Goal: Check status: Check status

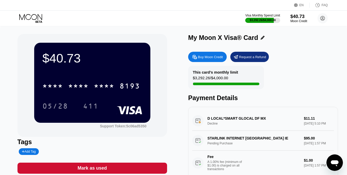
click at [243, 118] on div "D LOCAL*SMART GLOCAL DF MX Decline $11.11 [DATE] 5:10 PM" at bounding box center [263, 121] width 142 height 20
click at [198, 122] on div "D LOCAL*SMART GLOCAL DF MX Decline $11.11 [DATE] 5:10 PM" at bounding box center [263, 121] width 142 height 20
drag, startPoint x: 308, startPoint y: 124, endPoint x: 259, endPoint y: 122, distance: 49.4
click at [308, 123] on div "D LOCAL*SMART GLOCAL DF MX Decline $11.11 [DATE] 5:10 PM" at bounding box center [263, 121] width 142 height 20
click at [30, 20] on icon at bounding box center [31, 18] width 24 height 9
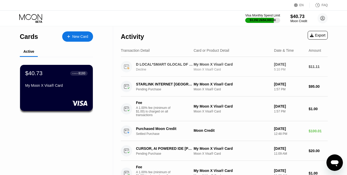
click at [226, 63] on div "My Moon X Visa® Card" at bounding box center [231, 64] width 76 height 4
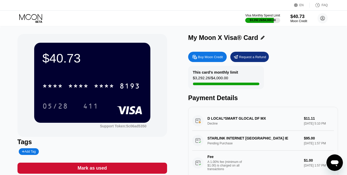
click at [305, 116] on div "D LOCAL*SMART GLOCAL DF MX Decline $11.11 Sep 22, 2025 5:10 PM" at bounding box center [263, 121] width 142 height 20
click at [306, 124] on div "D LOCAL*SMART GLOCAL DF MX Decline $11.11 Sep 22, 2025 5:10 PM" at bounding box center [263, 121] width 142 height 20
click at [198, 122] on div "D LOCAL*SMART GLOCAL DF MX Decline $11.11 Sep 22, 2025 5:10 PM" at bounding box center [263, 121] width 142 height 20
click at [212, 123] on div "D LOCAL*SMART GLOCAL DF MX Decline $11.11 Sep 22, 2025 5:10 PM" at bounding box center [263, 121] width 142 height 20
click at [40, 17] on icon at bounding box center [31, 18] width 24 height 9
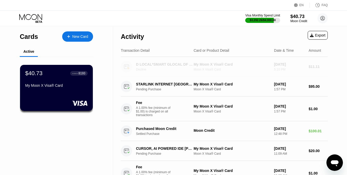
click at [305, 65] on div "D LOCAL*SMART GLOCAL DF MX Decline My Moon X Visa® Card Moon X Visa® Card Sep 2…" at bounding box center [224, 67] width 207 height 20
